Goal: Browse casually: Explore the website without a specific task or goal

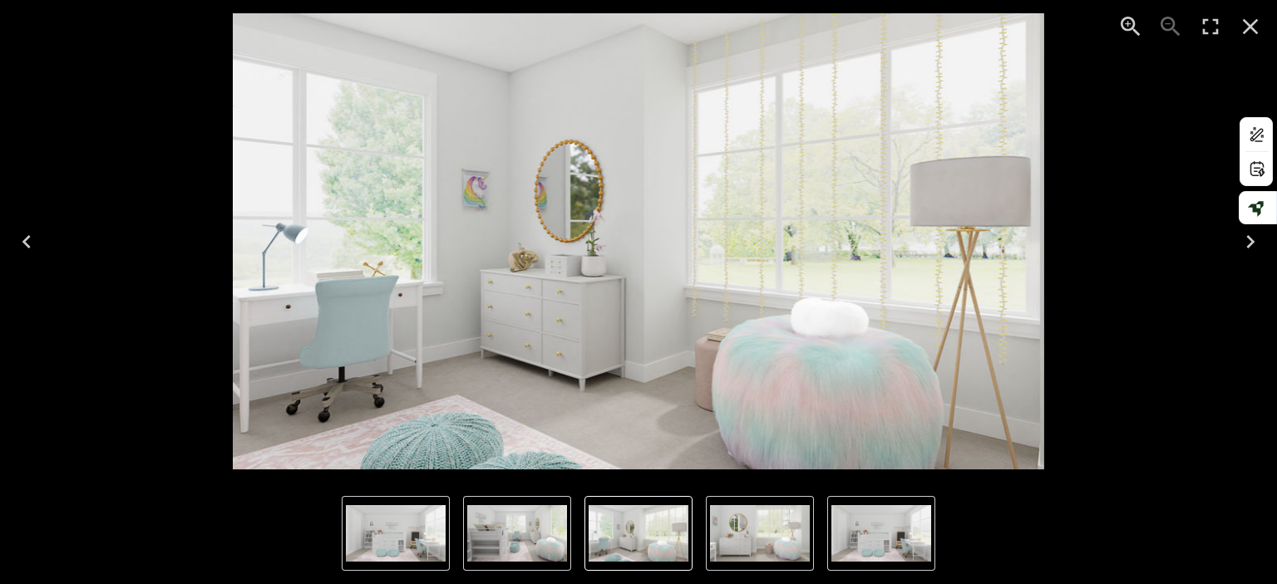
click at [518, 524] on img "4 of 4" at bounding box center [517, 533] width 100 height 57
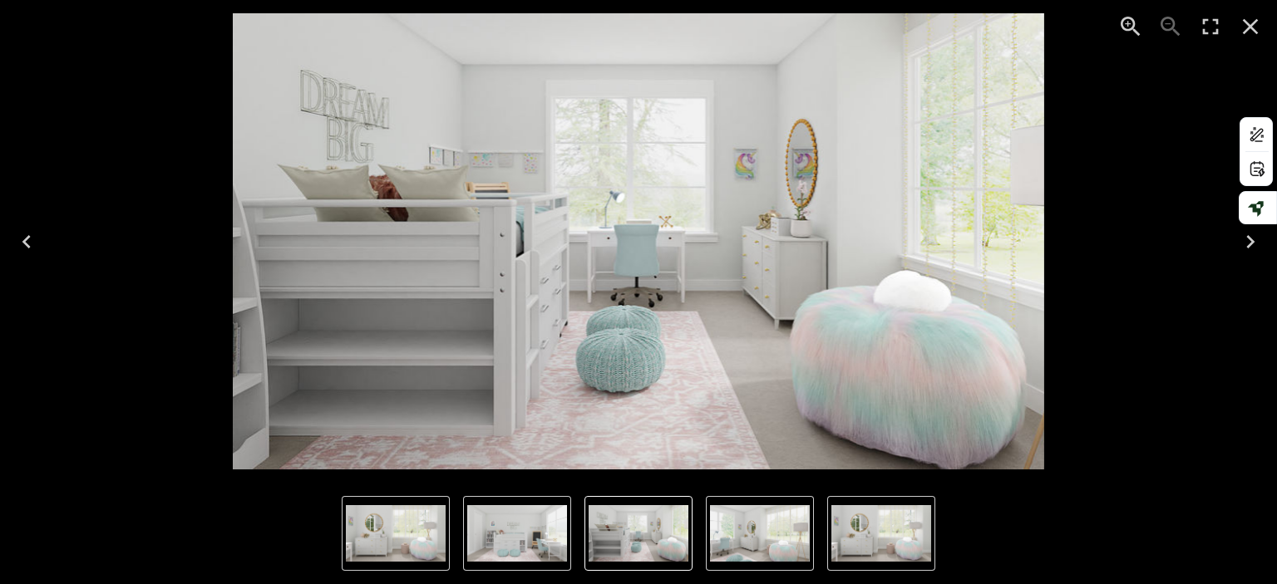
click at [643, 536] on img "4 of 4" at bounding box center [638, 533] width 100 height 57
click at [635, 534] on img "4 of 4" at bounding box center [638, 533] width 100 height 57
click at [758, 534] on img "1 of 4" at bounding box center [760, 533] width 100 height 57
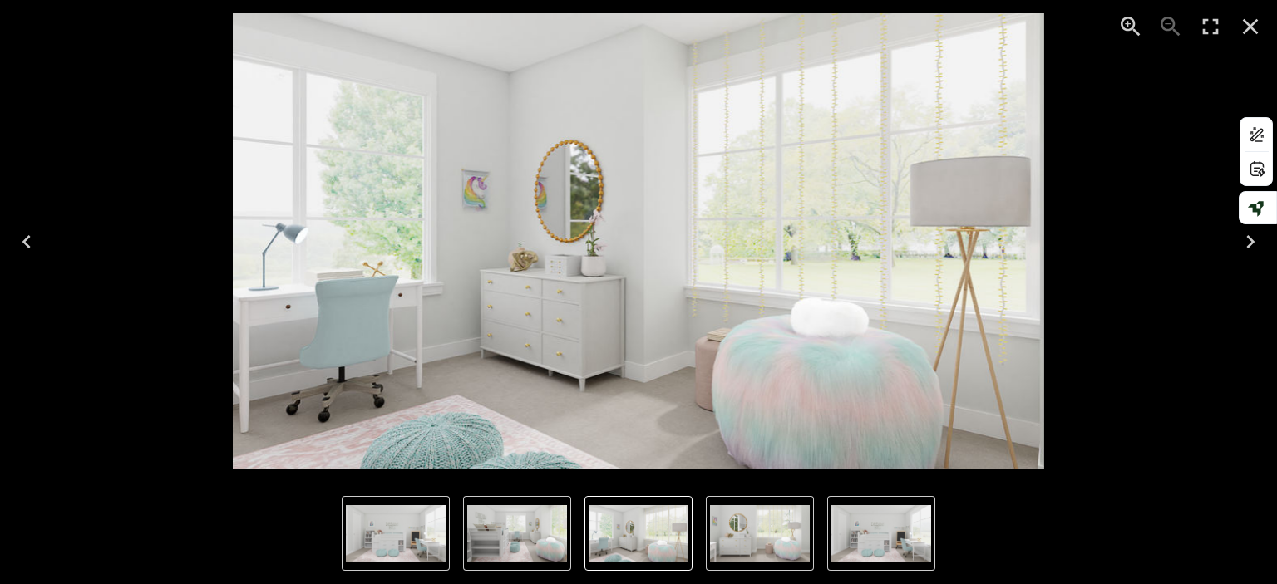
click at [913, 524] on img "3 of 4" at bounding box center [881, 533] width 100 height 57
